Goal: Task Accomplishment & Management: Manage account settings

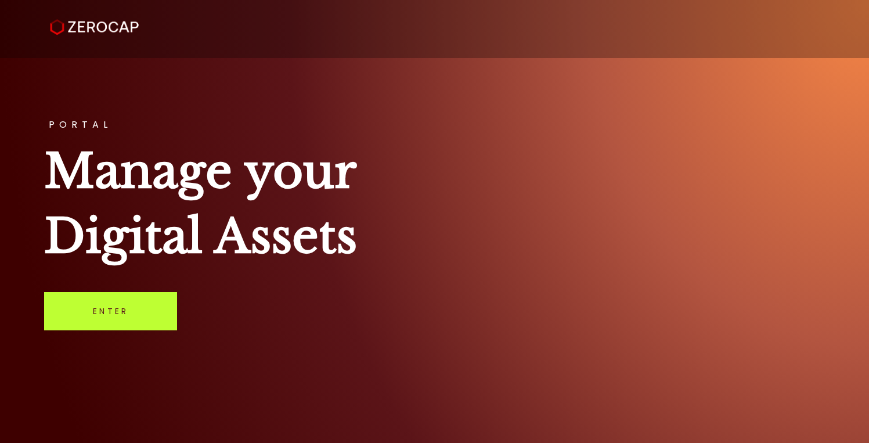
click at [118, 305] on link "Enter" at bounding box center [110, 311] width 133 height 38
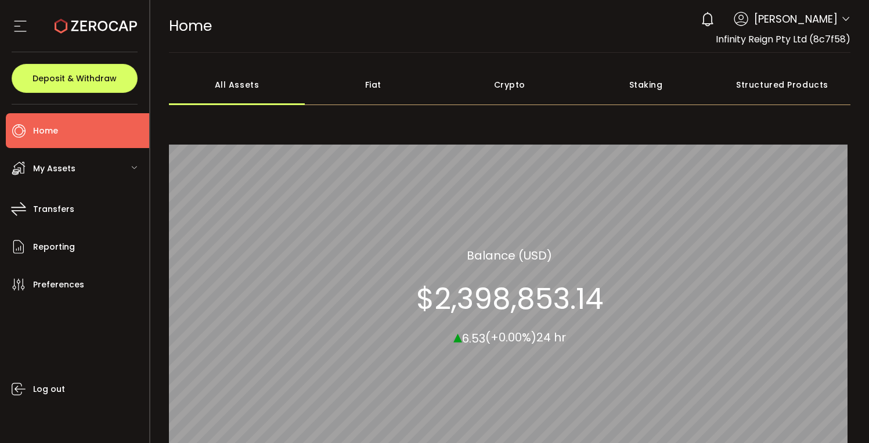
click at [56, 172] on span "My Assets" at bounding box center [54, 168] width 42 height 17
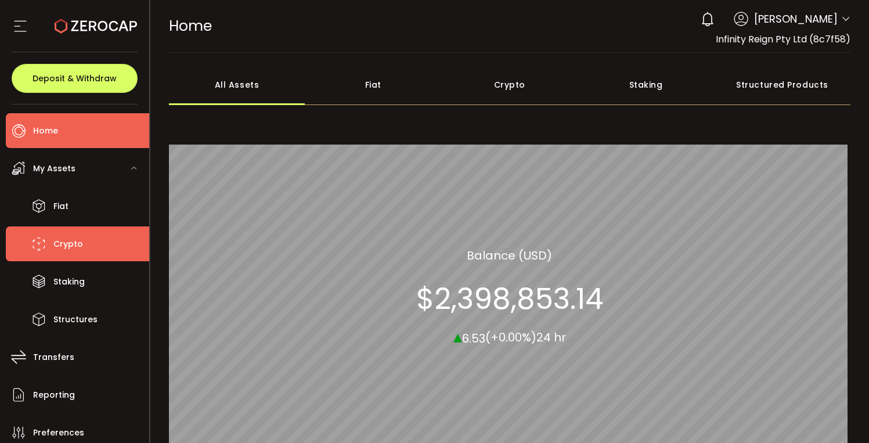
click at [77, 248] on span "Crypto" at bounding box center [68, 244] width 30 height 17
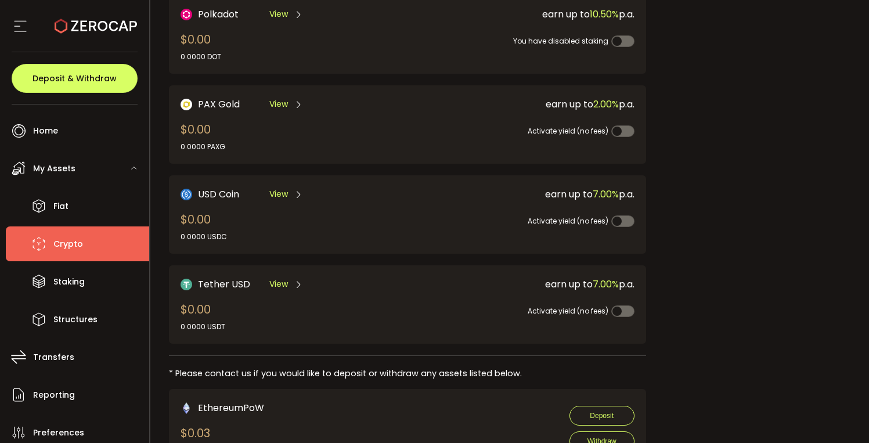
scroll to position [331, 0]
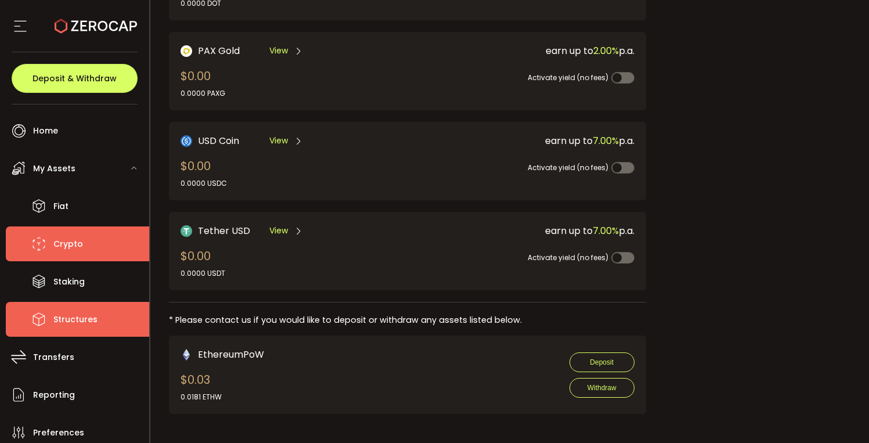
click at [71, 326] on span "Structures" at bounding box center [75, 319] width 44 height 17
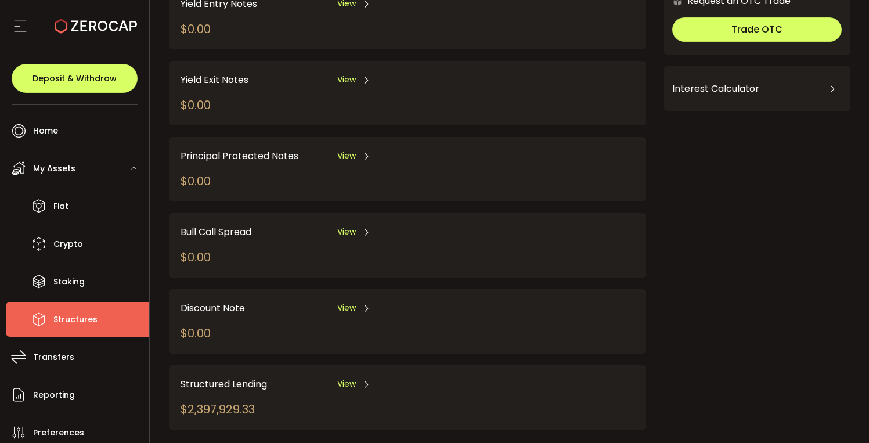
scroll to position [127, 0]
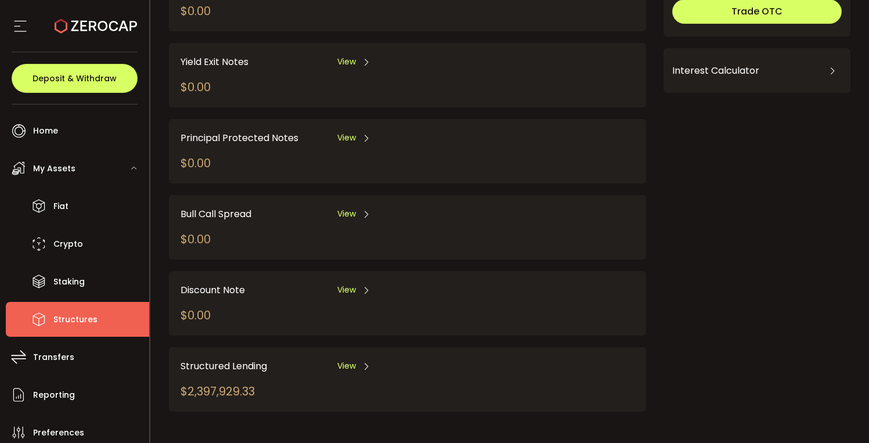
click at [346, 362] on span "View" at bounding box center [346, 366] width 19 height 12
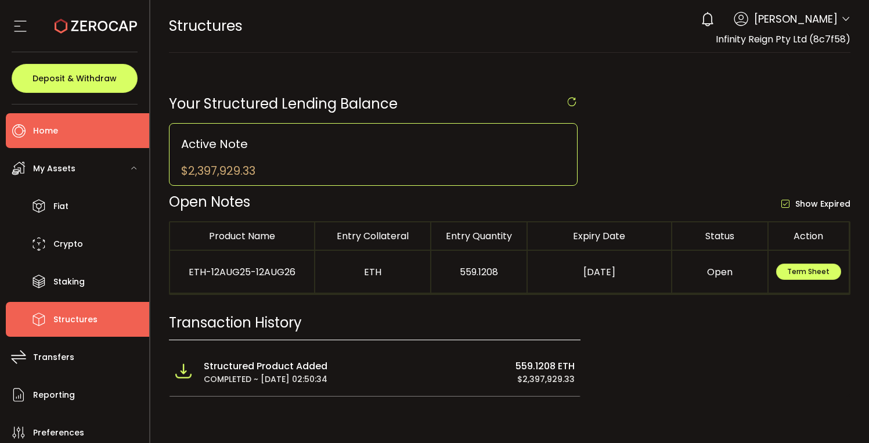
click at [56, 127] on span "Home" at bounding box center [45, 130] width 25 height 17
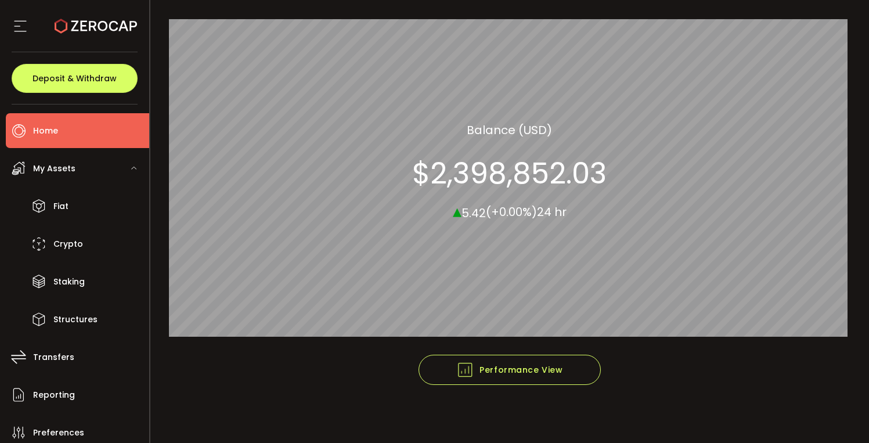
scroll to position [128, 0]
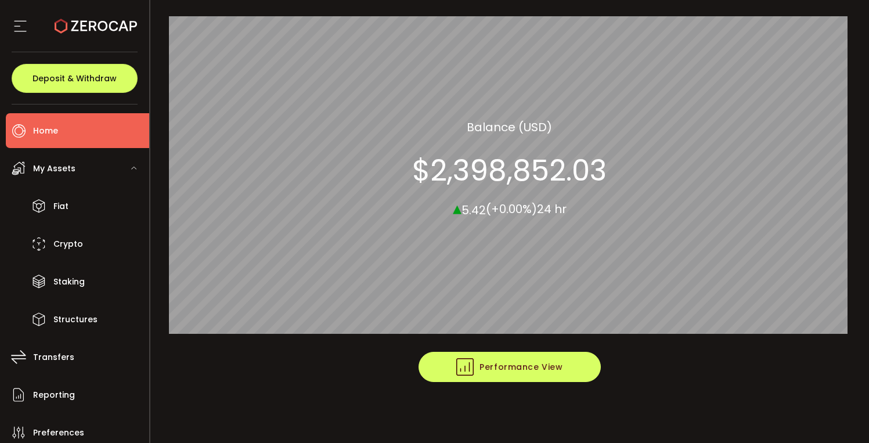
click at [497, 362] on span "Performance View" at bounding box center [509, 366] width 106 height 17
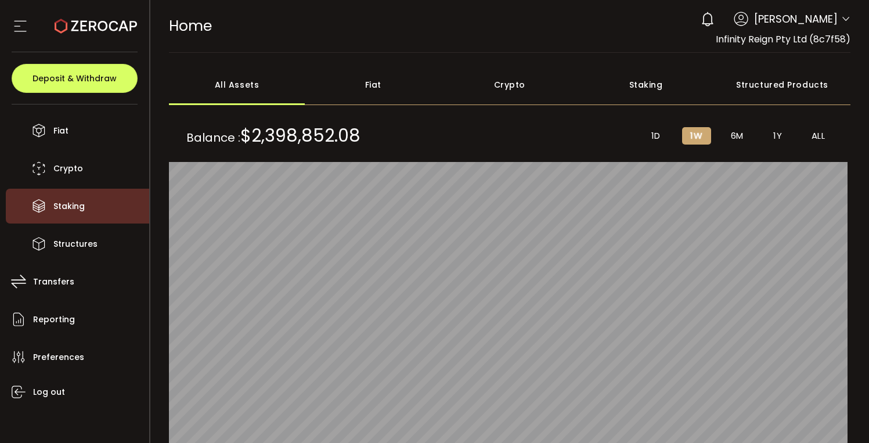
scroll to position [78, 0]
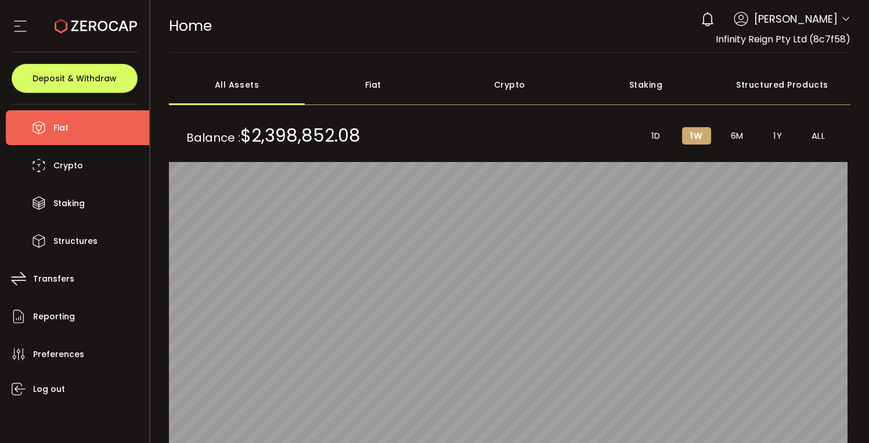
click at [67, 128] on span "Fiat" at bounding box center [60, 128] width 15 height 17
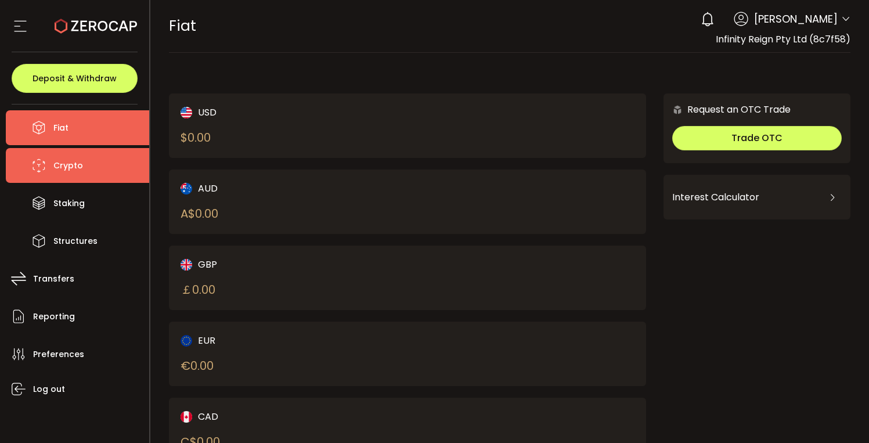
click at [64, 172] on span "Crypto" at bounding box center [68, 165] width 30 height 17
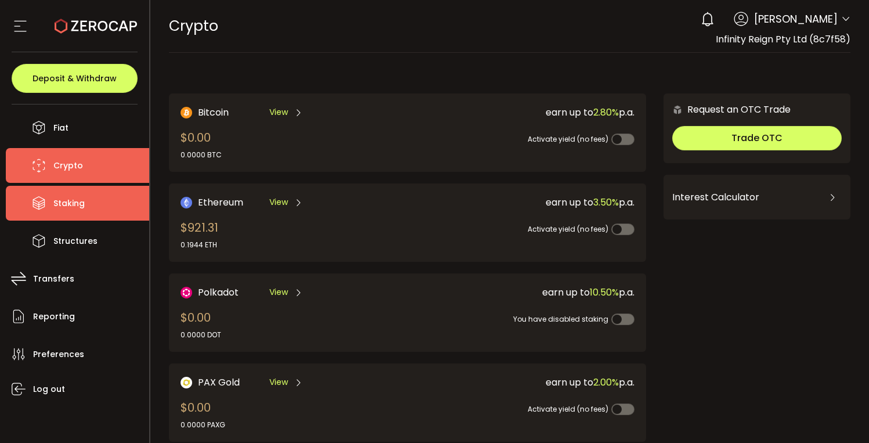
click at [63, 199] on span "Staking" at bounding box center [68, 203] width 31 height 17
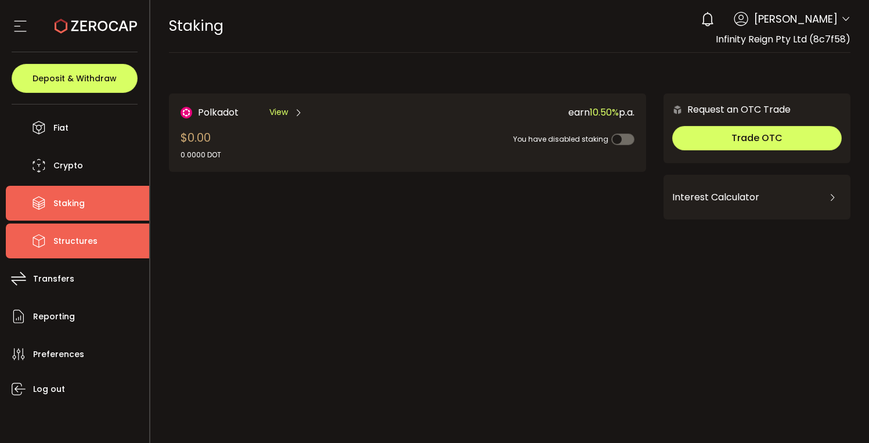
click at [68, 239] on span "Structures" at bounding box center [75, 241] width 44 height 17
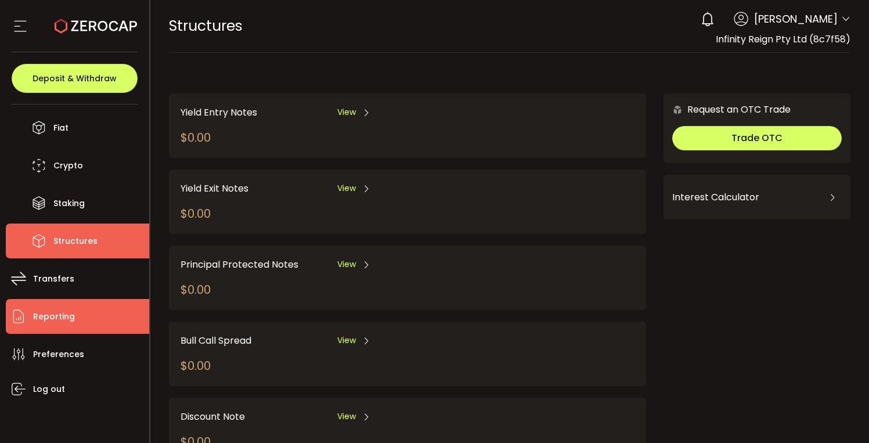
click at [67, 309] on span "Reporting" at bounding box center [54, 316] width 42 height 17
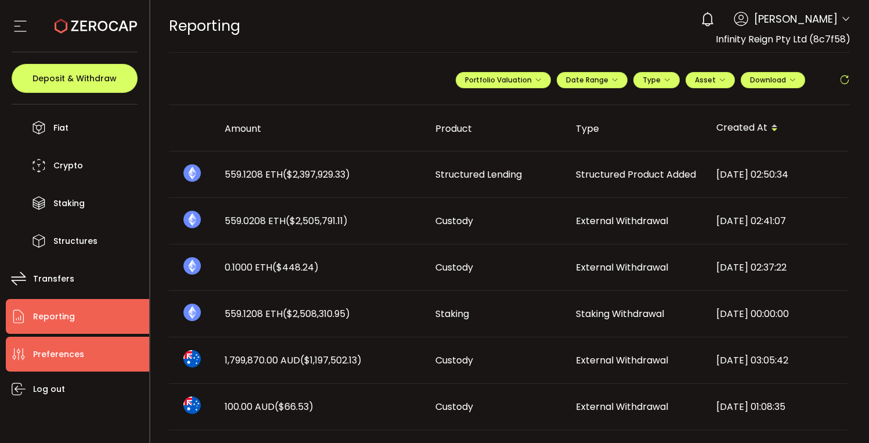
click at [57, 341] on li "Preferences" at bounding box center [77, 354] width 143 height 35
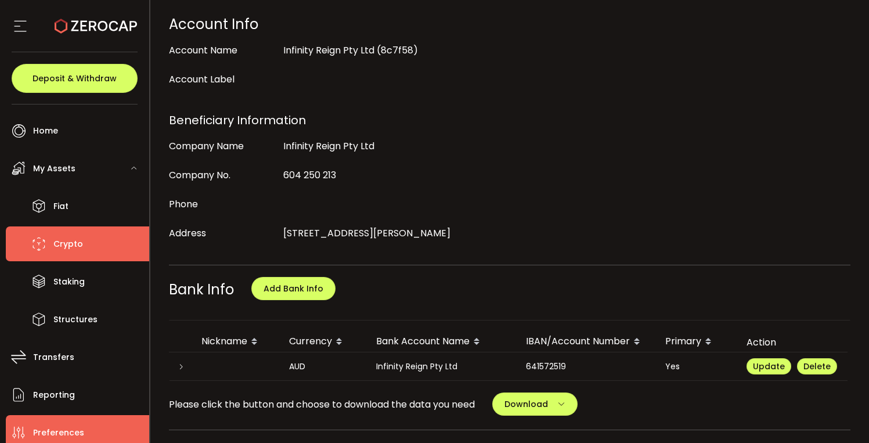
click at [73, 249] on span "Crypto" at bounding box center [68, 244] width 30 height 17
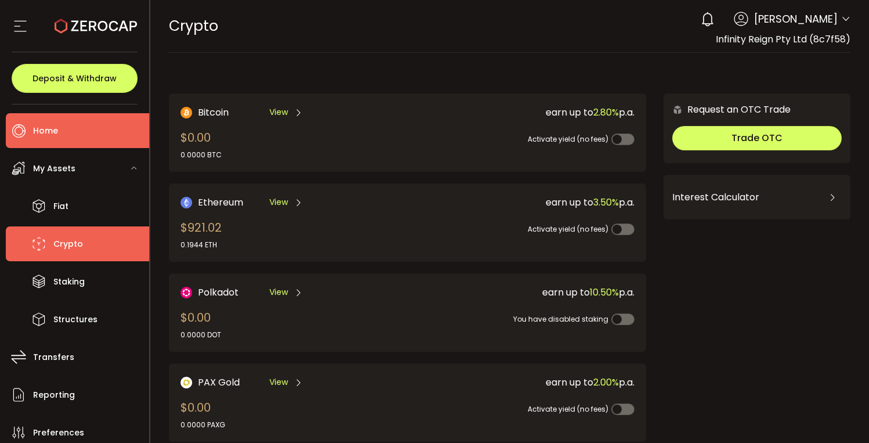
click at [62, 126] on li "Home" at bounding box center [77, 130] width 143 height 35
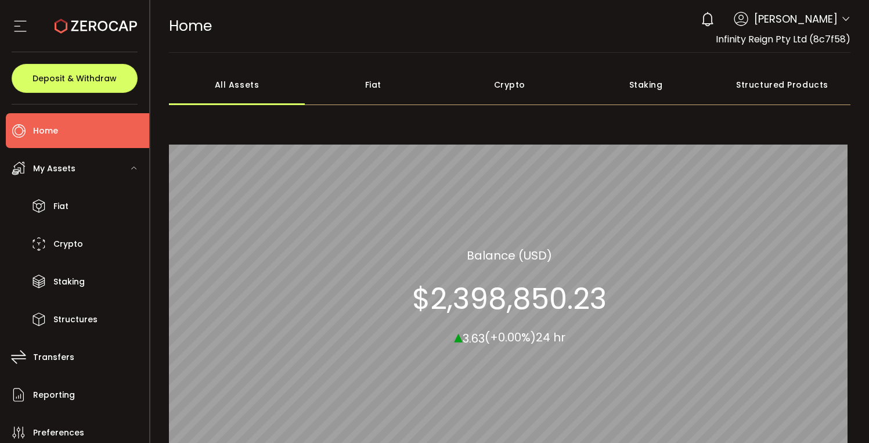
click at [779, 83] on div "Structured Products" at bounding box center [782, 84] width 136 height 41
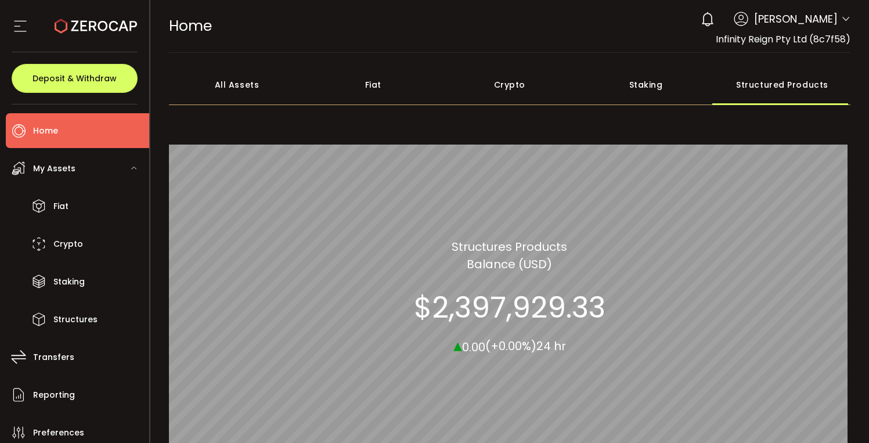
click at [13, 25] on icon at bounding box center [20, 25] width 17 height 17
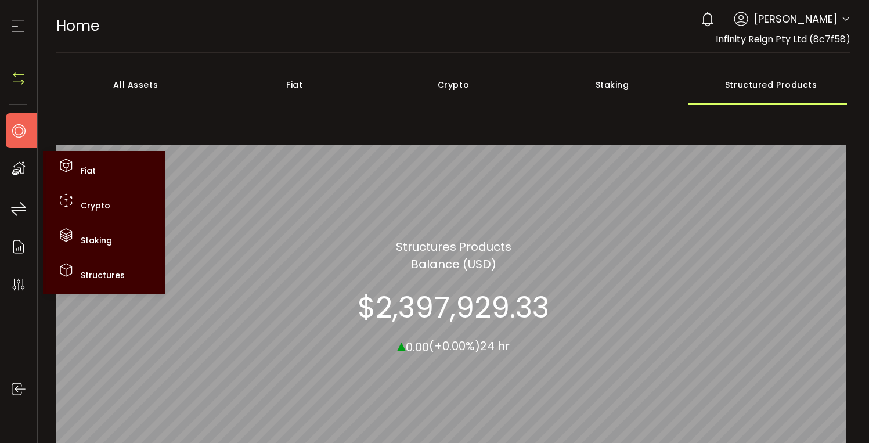
click at [19, 168] on use at bounding box center [18, 168] width 13 height 13
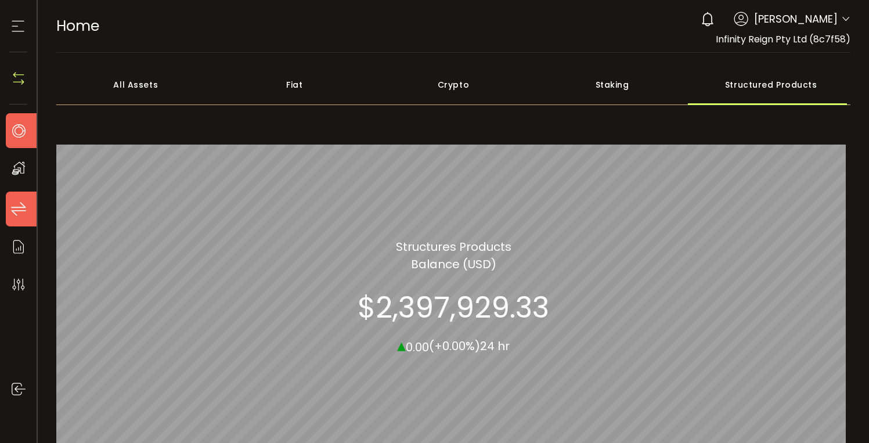
click at [19, 210] on icon at bounding box center [18, 208] width 17 height 17
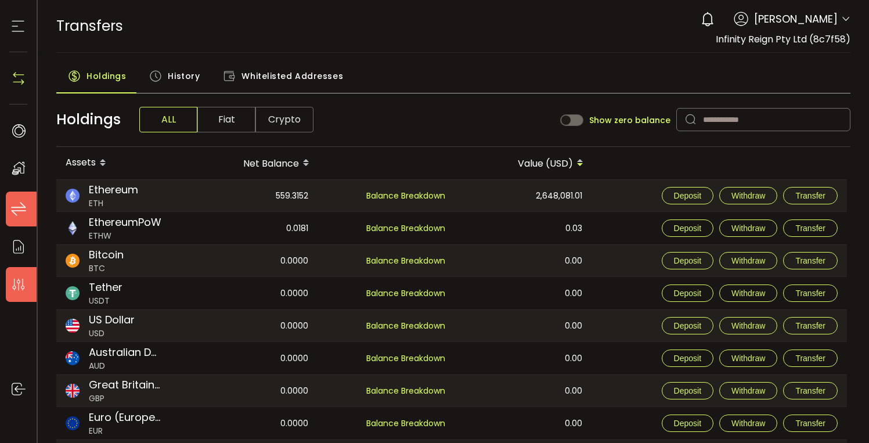
click at [15, 267] on li "Preferences" at bounding box center [24, 284] width 37 height 35
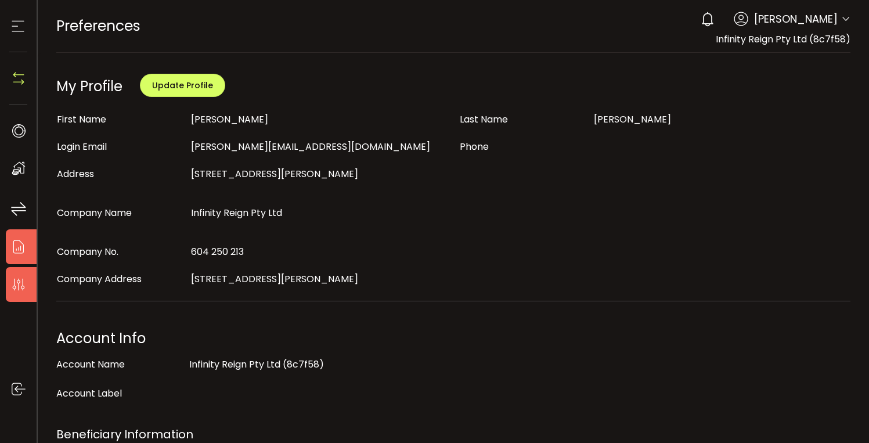
click at [17, 248] on icon at bounding box center [18, 246] width 17 height 17
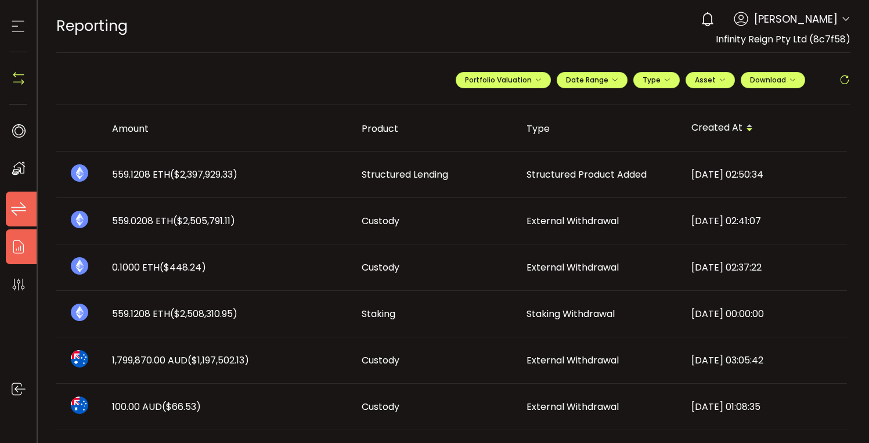
click at [23, 207] on use at bounding box center [18, 209] width 15 height 14
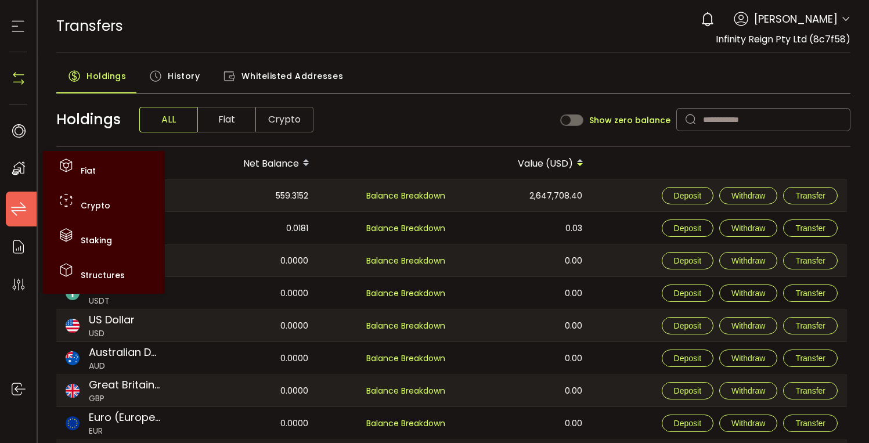
click at [17, 169] on icon at bounding box center [18, 168] width 17 height 17
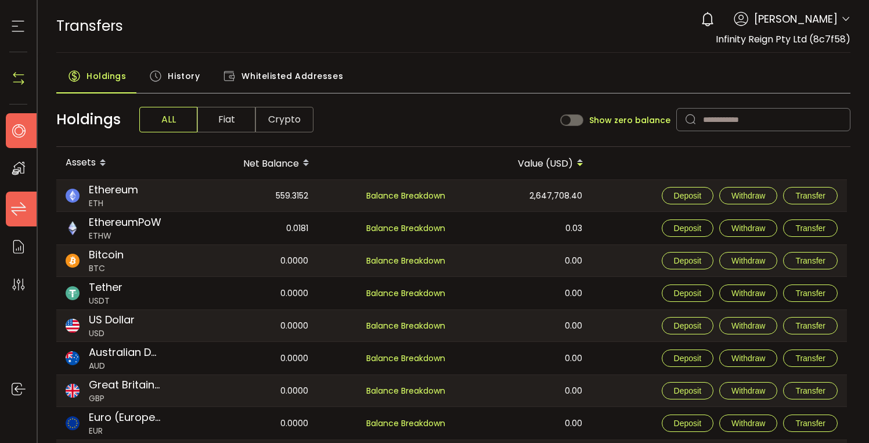
click at [16, 129] on icon at bounding box center [18, 130] width 17 height 17
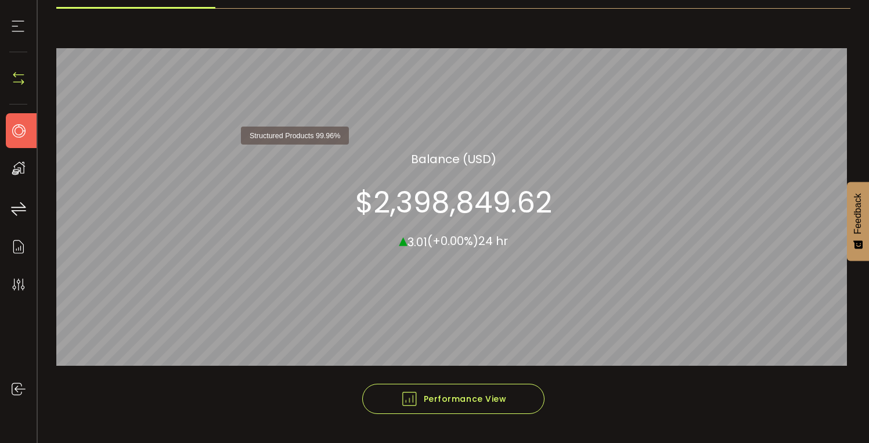
scroll to position [128, 0]
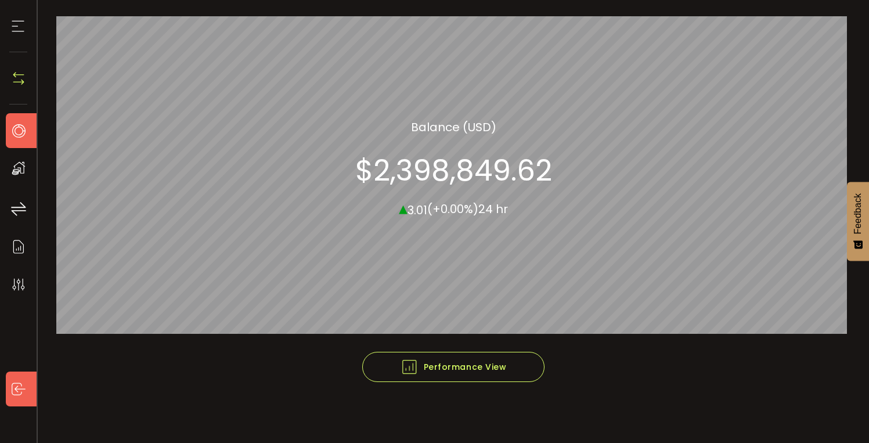
click at [17, 388] on use at bounding box center [19, 389] width 14 height 12
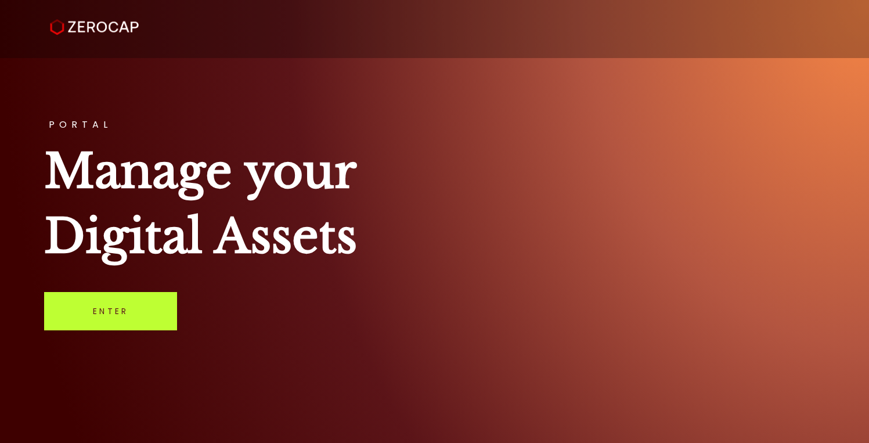
click at [116, 310] on link "Enter" at bounding box center [110, 311] width 133 height 38
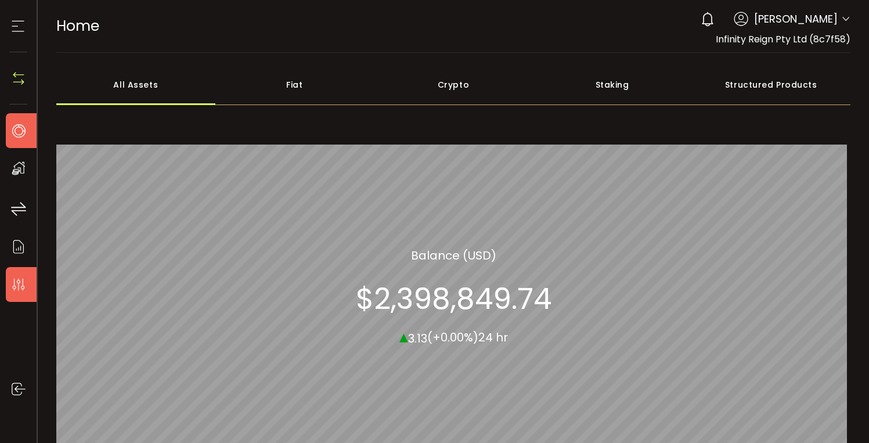
click at [20, 278] on icon at bounding box center [18, 284] width 17 height 17
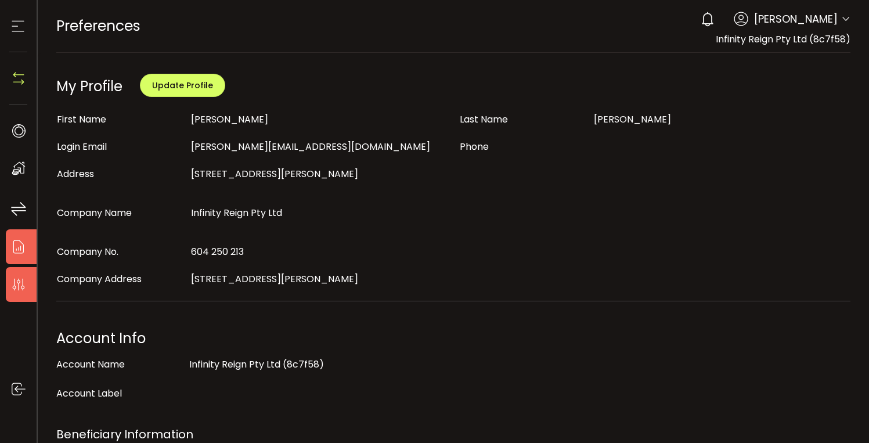
click at [15, 248] on icon at bounding box center [18, 246] width 17 height 17
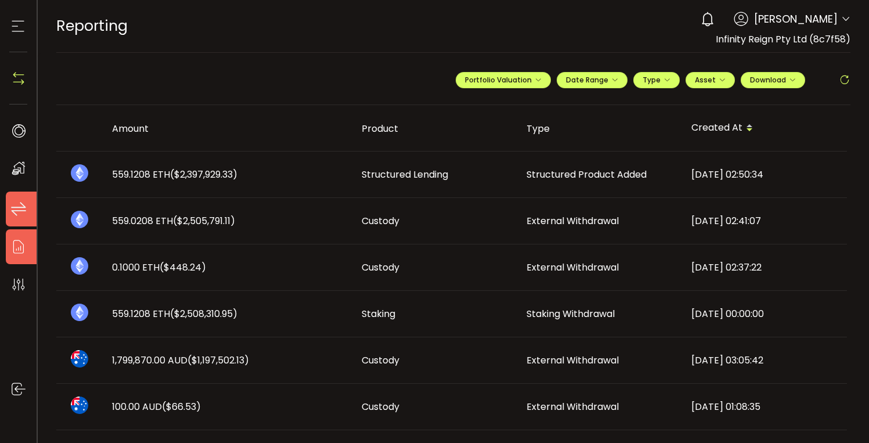
click at [18, 210] on use at bounding box center [18, 209] width 15 height 14
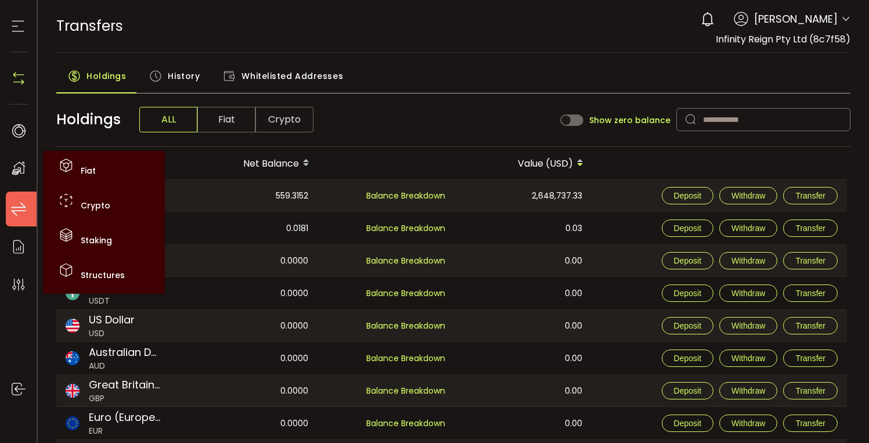
click at [21, 165] on icon at bounding box center [18, 168] width 17 height 17
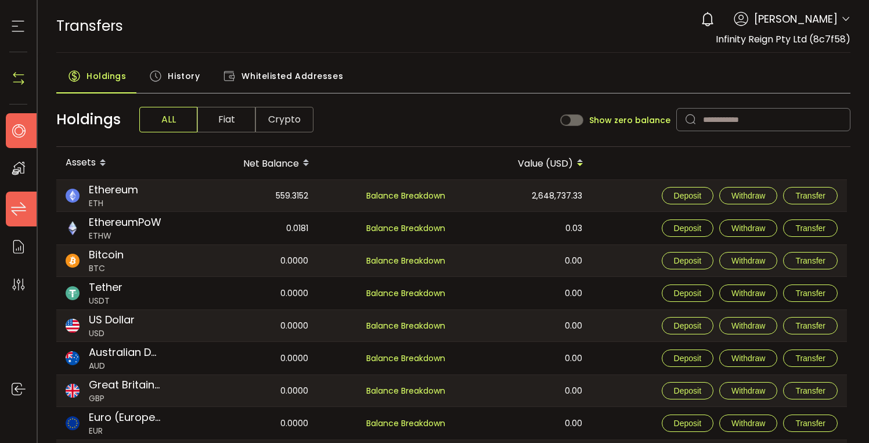
click at [19, 129] on icon at bounding box center [18, 130] width 17 height 17
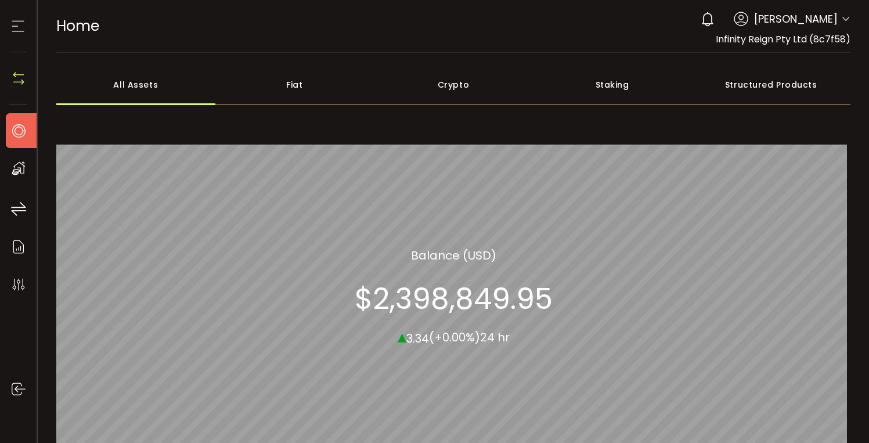
click at [10, 81] on img at bounding box center [18, 78] width 17 height 17
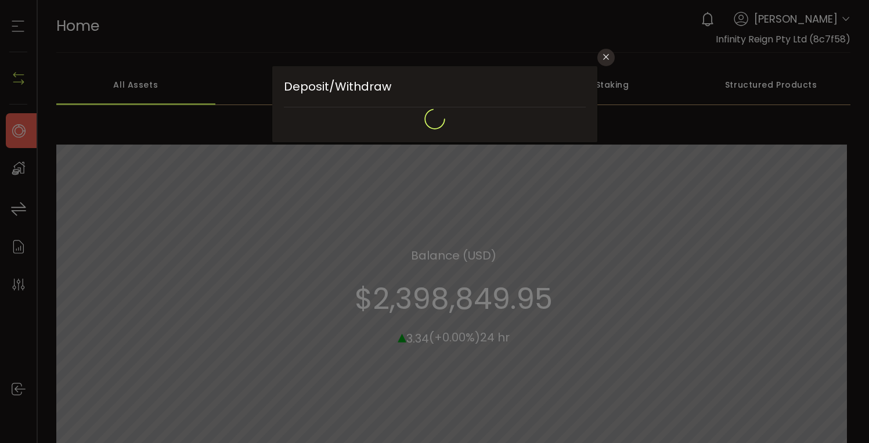
type input "**********"
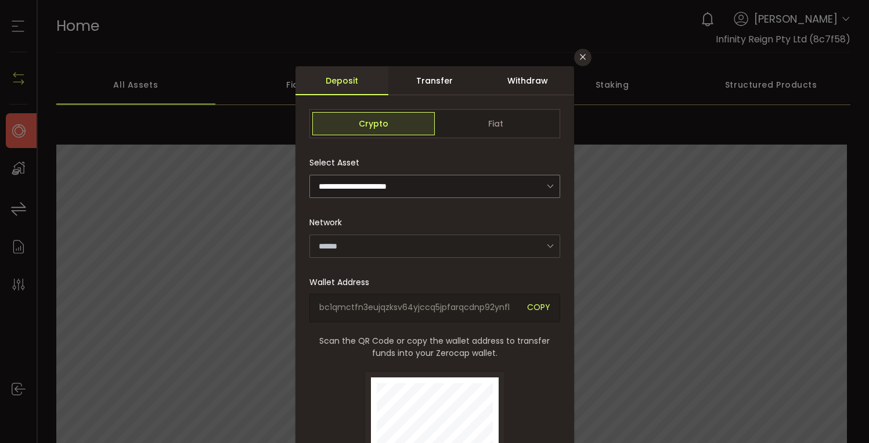
type input "*******"
click at [21, 31] on div "**********" at bounding box center [434, 221] width 869 height 443
click at [22, 96] on div "**********" at bounding box center [434, 221] width 869 height 443
click at [18, 163] on div "**********" at bounding box center [434, 221] width 869 height 443
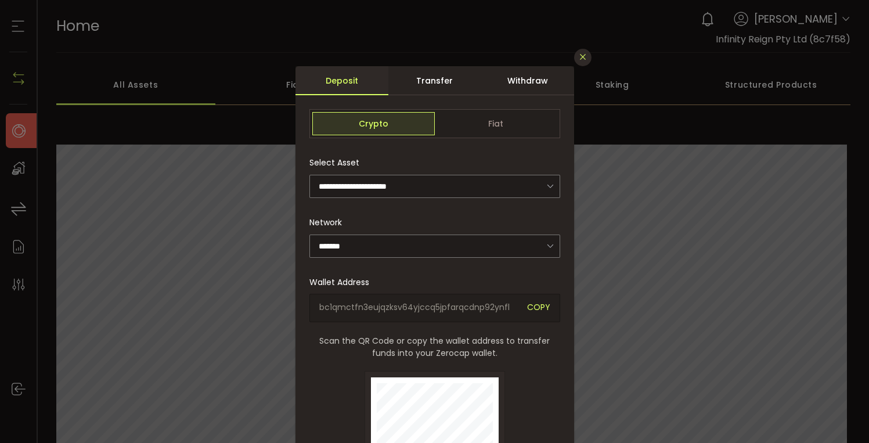
click at [577, 51] on button "Close" at bounding box center [582, 57] width 17 height 17
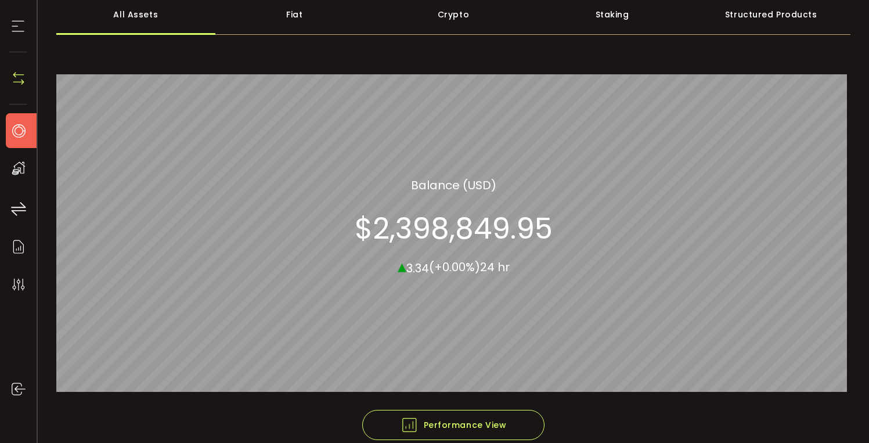
scroll to position [87, 0]
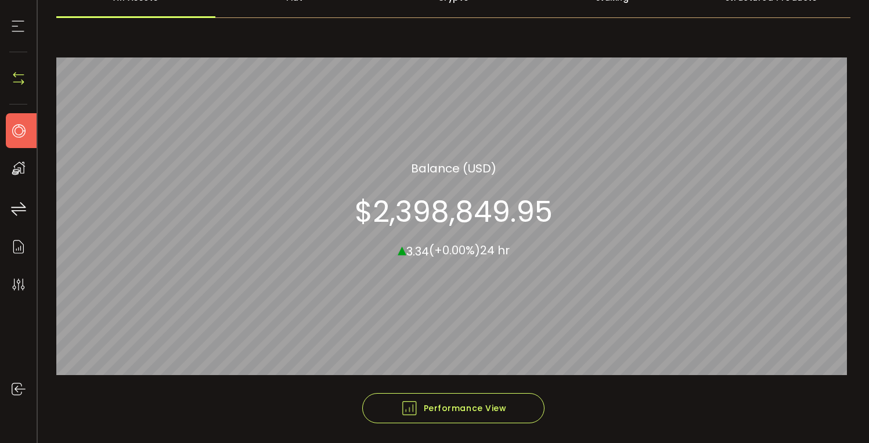
click at [9, 26] on icon at bounding box center [17, 25] width 17 height 17
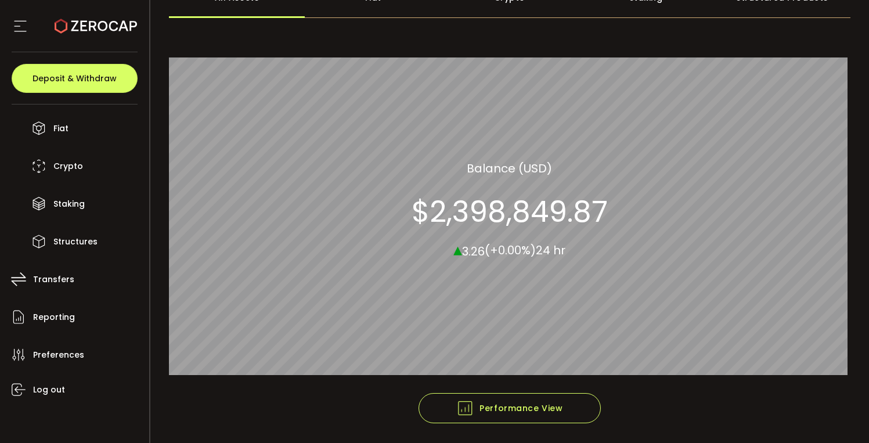
scroll to position [78, 0]
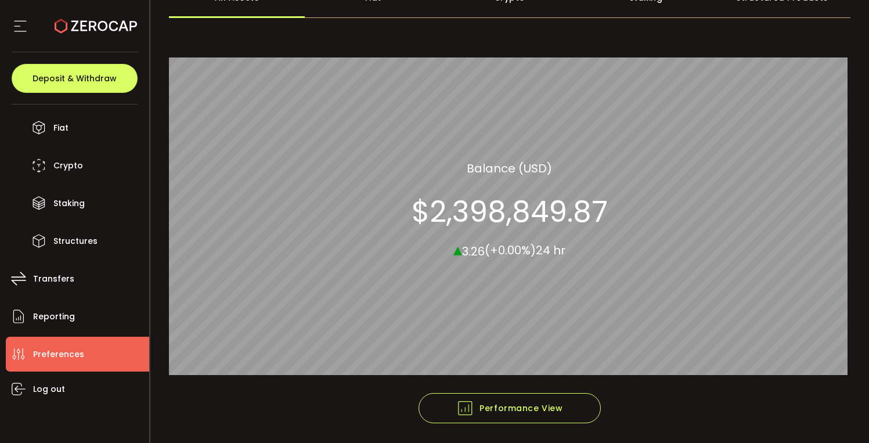
click at [61, 355] on span "Preferences" at bounding box center [58, 354] width 51 height 17
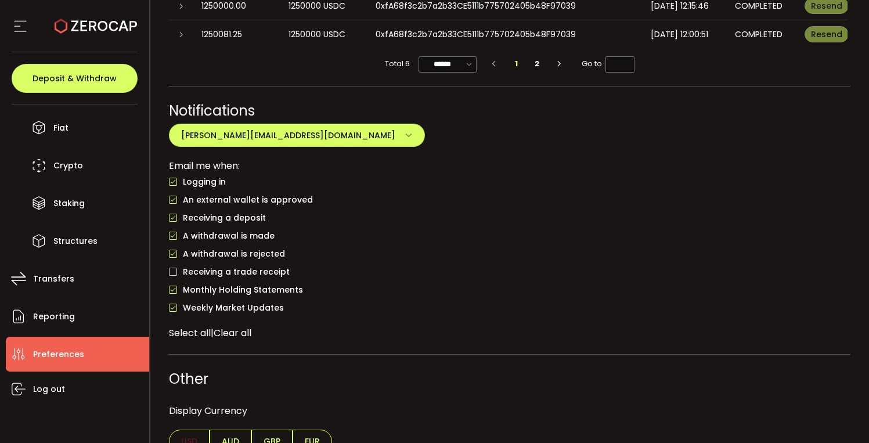
scroll to position [951, 0]
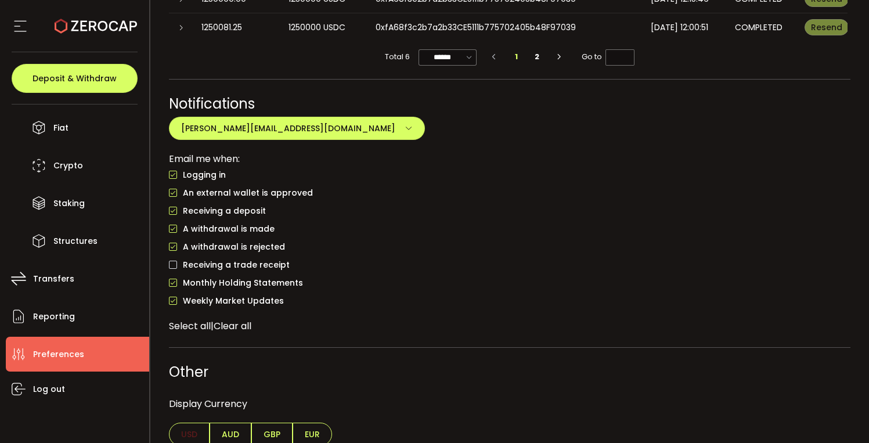
click at [230, 423] on span "AUD" at bounding box center [231, 434] width 42 height 23
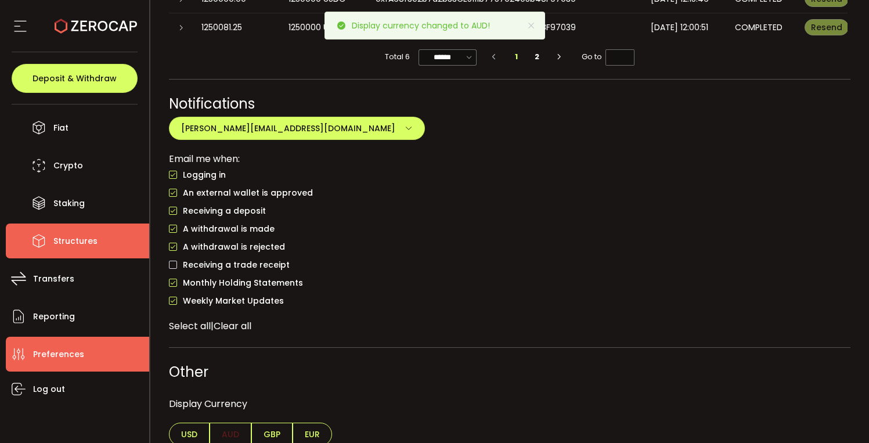
click at [87, 244] on span "Structures" at bounding box center [75, 241] width 44 height 17
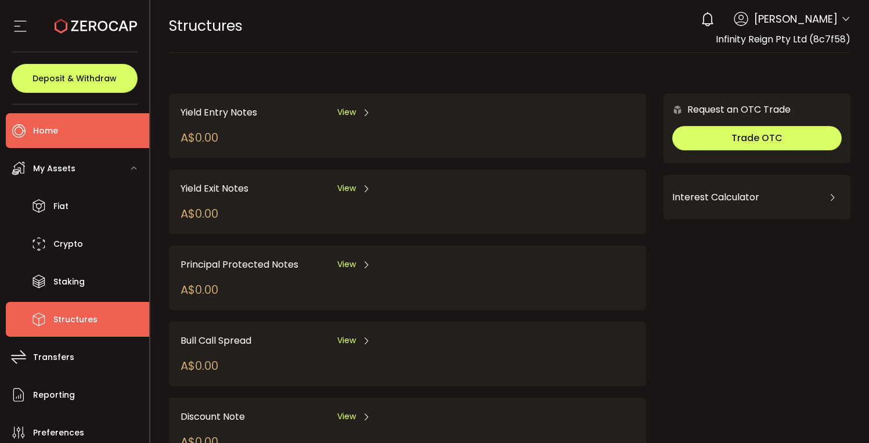
click at [53, 129] on span "Home" at bounding box center [45, 130] width 25 height 17
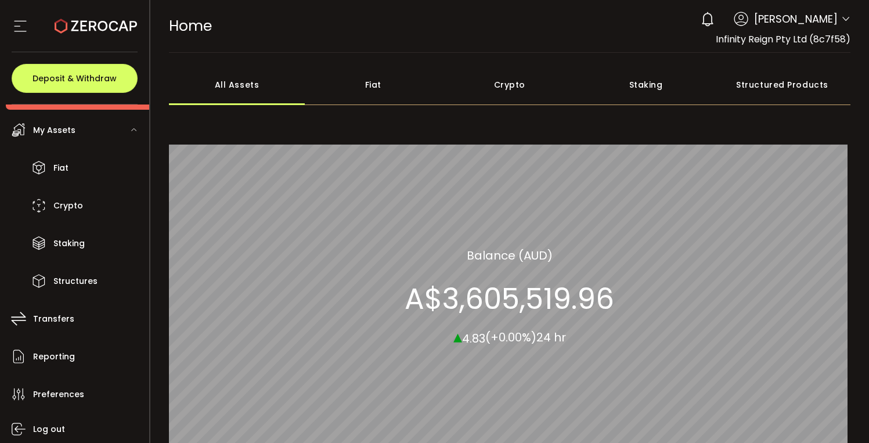
scroll to position [78, 0]
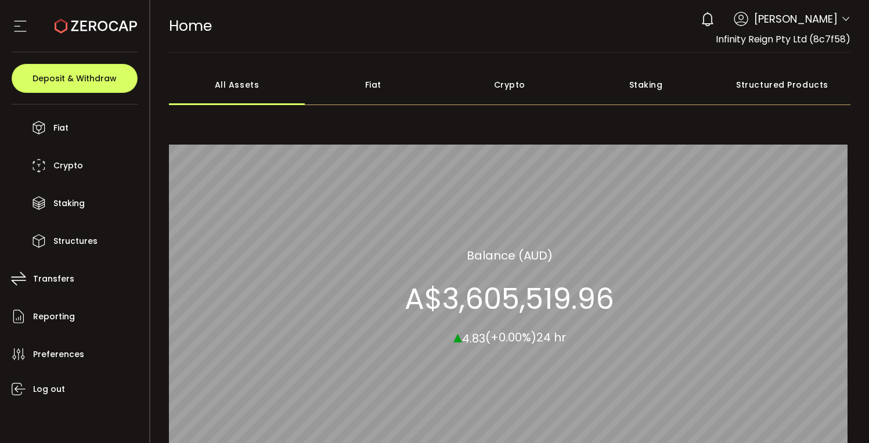
click at [19, 24] on icon at bounding box center [20, 25] width 17 height 17
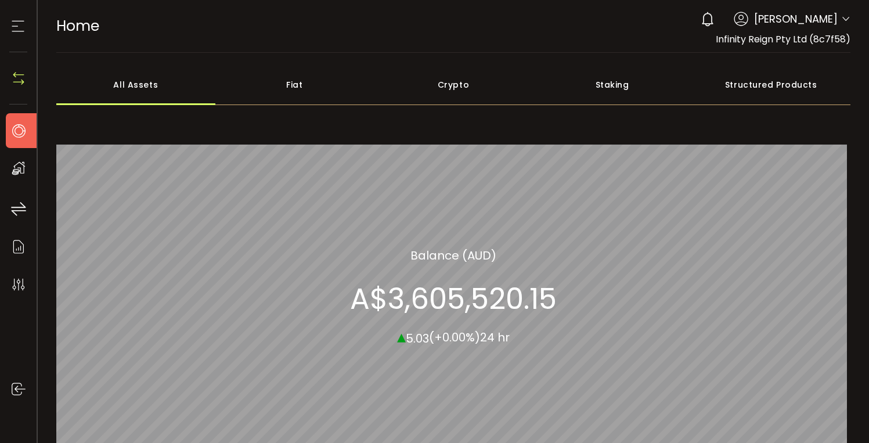
click at [24, 24] on icon at bounding box center [17, 25] width 17 height 17
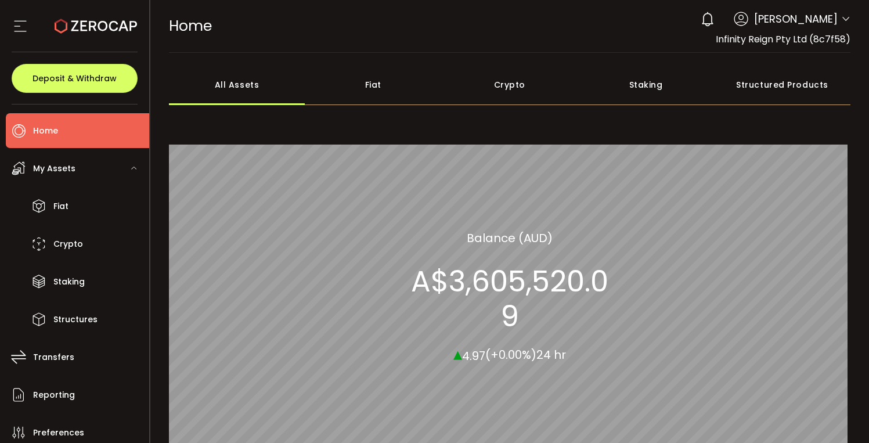
click at [106, 24] on use at bounding box center [96, 26] width 82 height 15
click at [15, 26] on use at bounding box center [20, 26] width 12 height 11
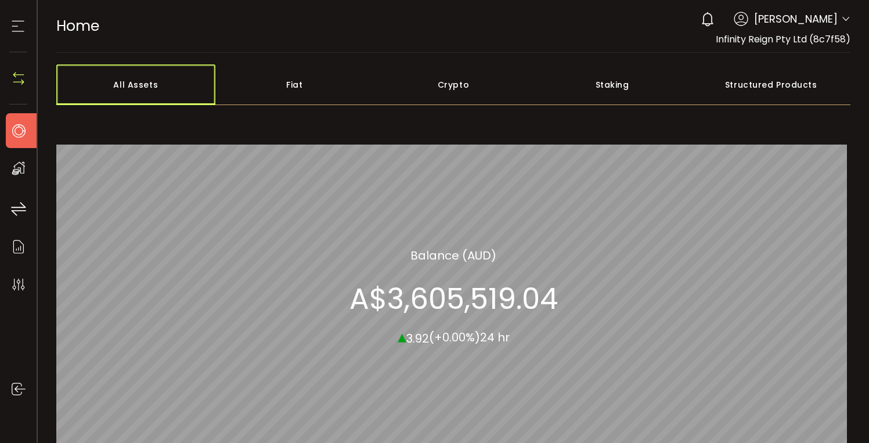
click at [139, 82] on div "All Assets" at bounding box center [135, 84] width 159 height 41
click at [15, 282] on icon at bounding box center [18, 284] width 17 height 17
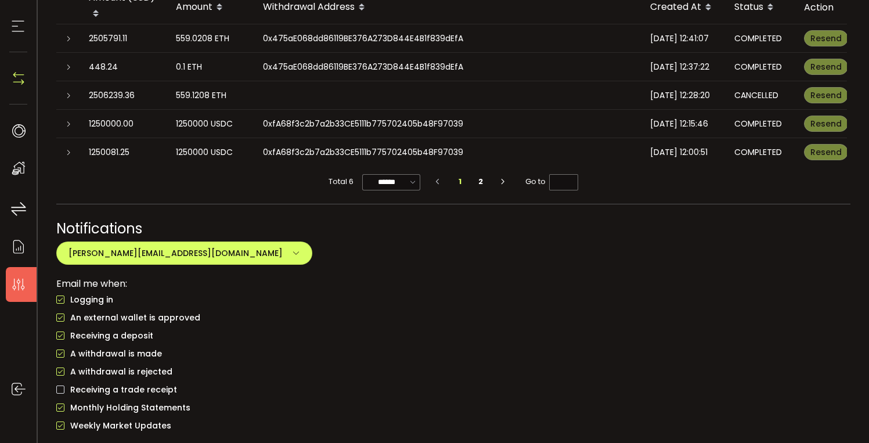
scroll to position [947, 0]
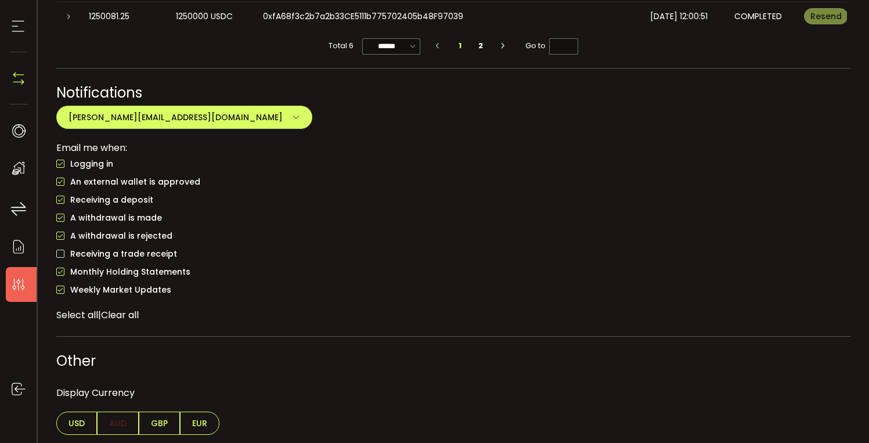
click at [74, 420] on span "USD" at bounding box center [76, 423] width 41 height 23
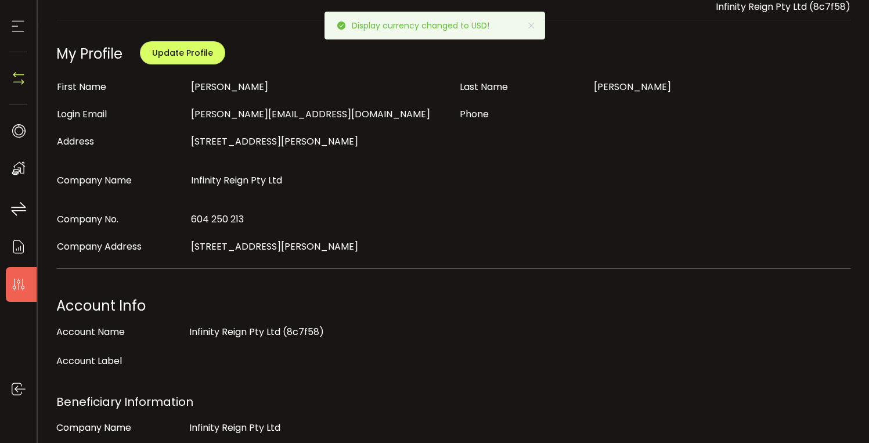
scroll to position [0, 0]
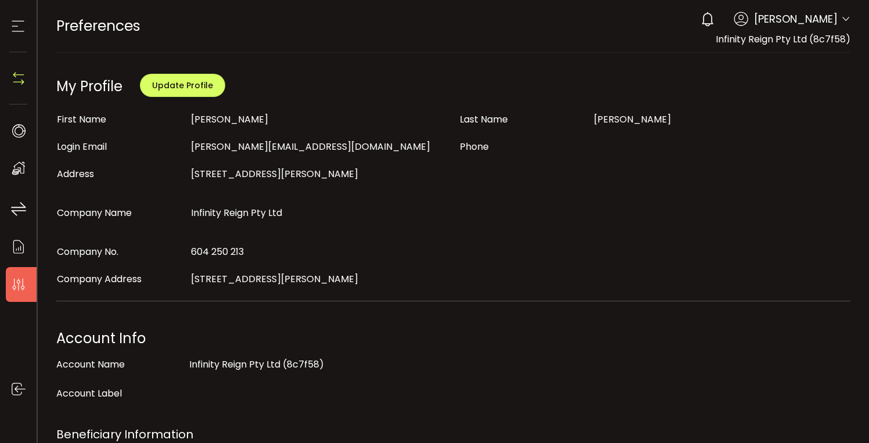
click at [794, 24] on span "[PERSON_NAME]" at bounding box center [796, 19] width 84 height 16
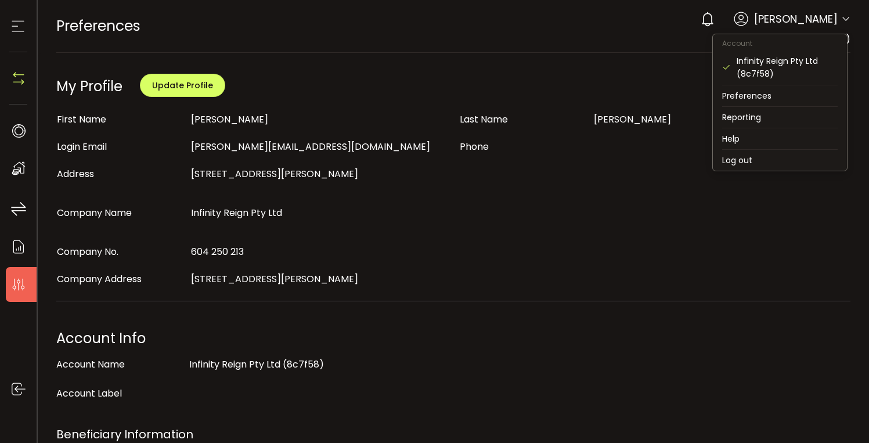
click at [842, 23] on icon at bounding box center [845, 19] width 9 height 9
click at [782, 92] on li "Preferences" at bounding box center [780, 95] width 134 height 21
